Goal: Task Accomplishment & Management: Use online tool/utility

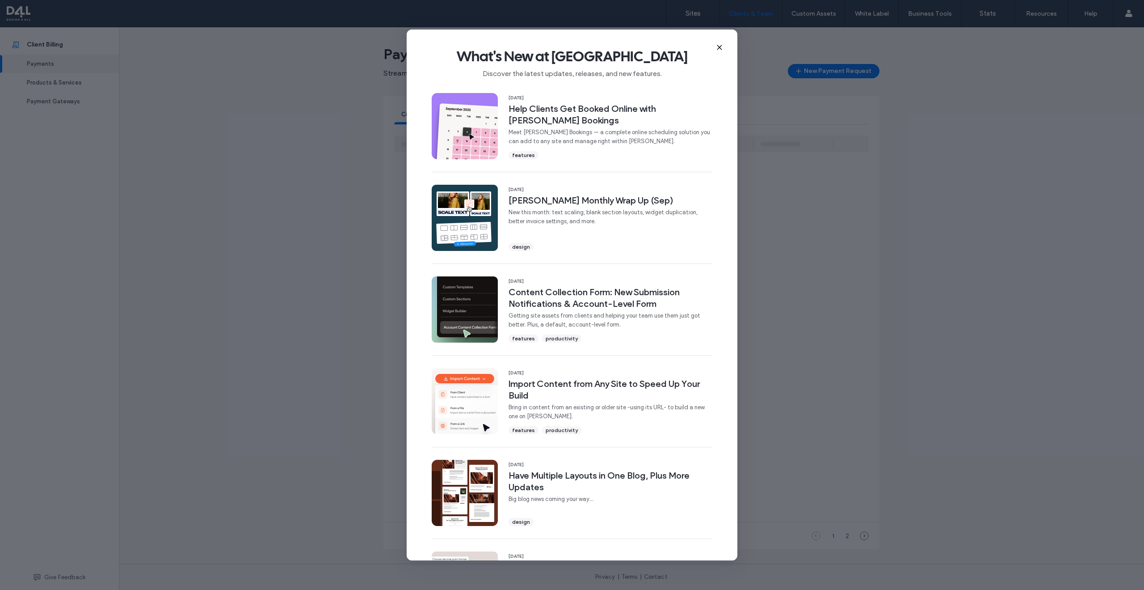
click at [721, 45] on icon at bounding box center [719, 47] width 7 height 7
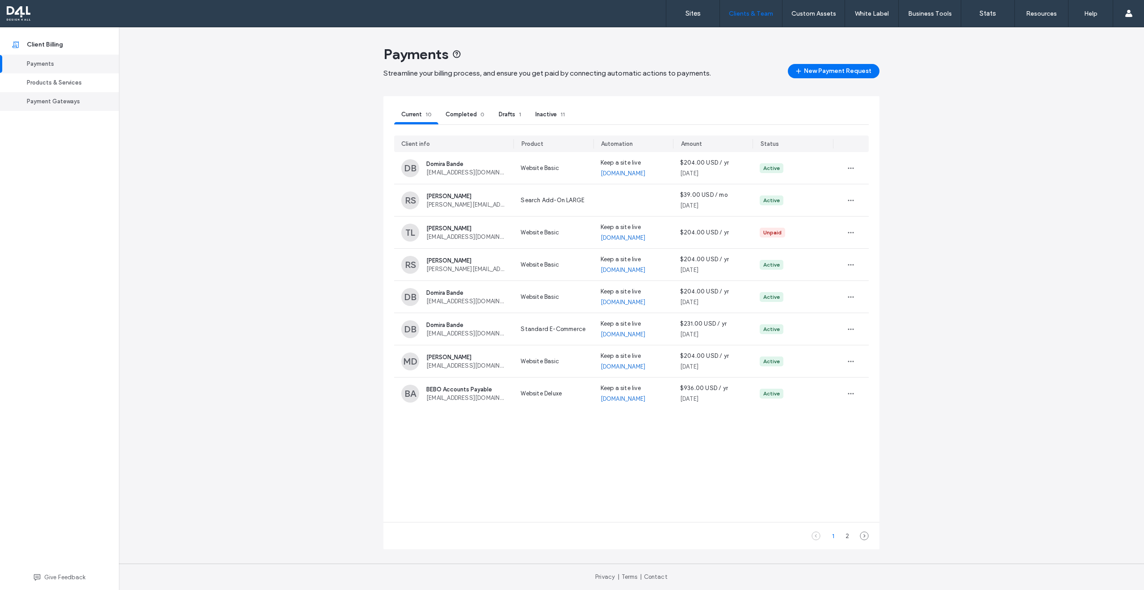
click at [37, 101] on div "Payment Gateways" at bounding box center [63, 101] width 73 height 9
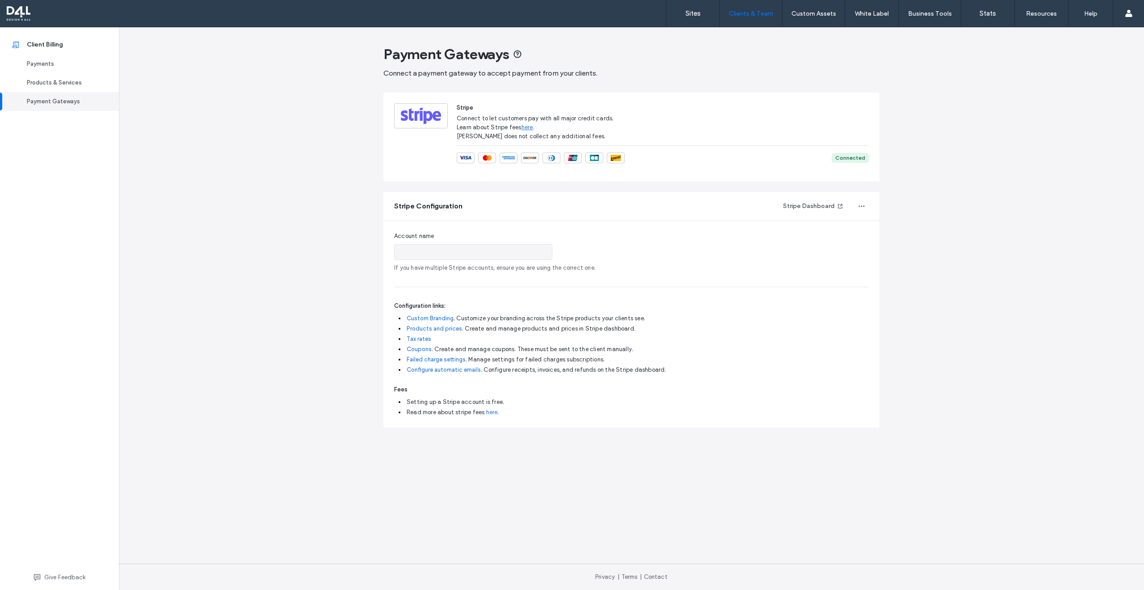
type input "**********"
click at [827, 204] on button "Stripe Dashboard" at bounding box center [813, 206] width 76 height 14
click at [48, 73] on link "Products & Services" at bounding box center [59, 82] width 119 height 19
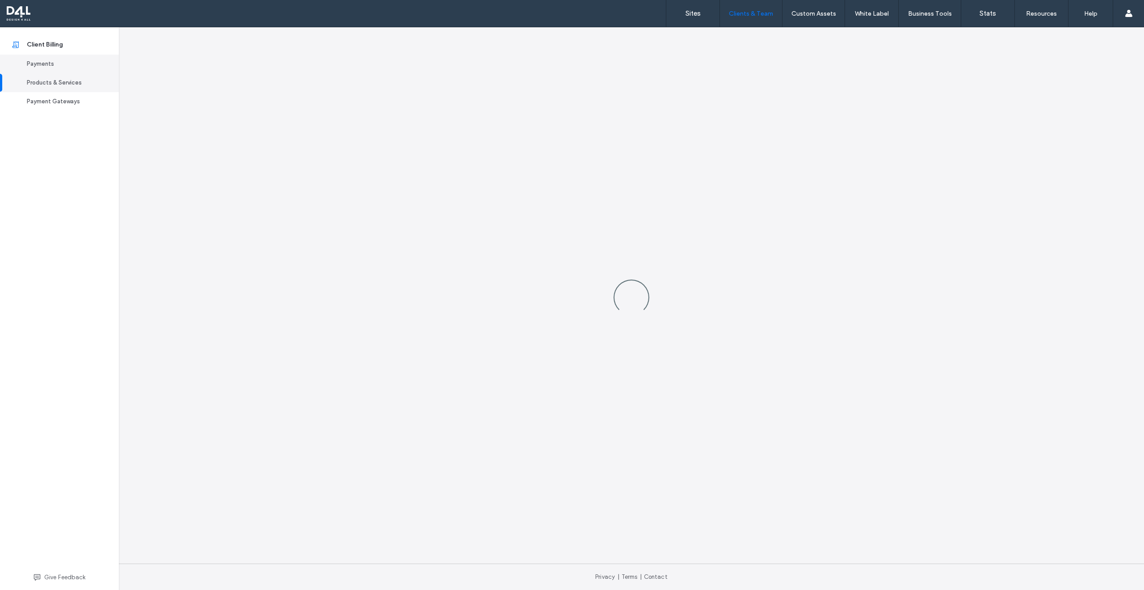
click at [48, 67] on div "Payments" at bounding box center [63, 63] width 73 height 9
